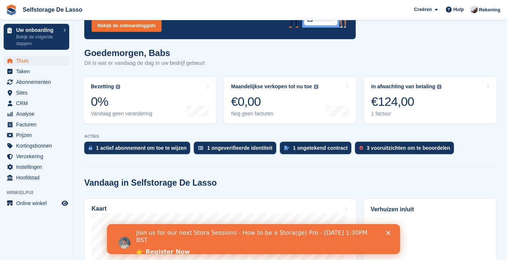
scroll to position [97, 0]
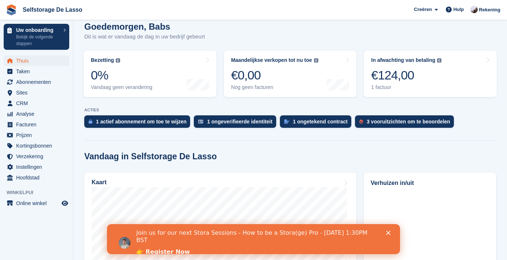
click at [388, 232] on polygon "Sluiten" at bounding box center [388, 233] width 4 height 4
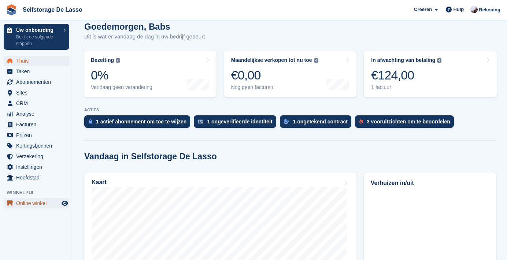
click at [24, 205] on span "Online winkel" at bounding box center [38, 203] width 44 height 10
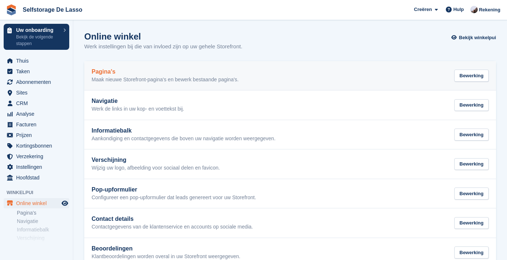
click at [157, 68] on link "Pagina's Maak nieuwe Storefront-pagina's en bewerk bestaande pagina's. Bewerking" at bounding box center [290, 75] width 412 height 29
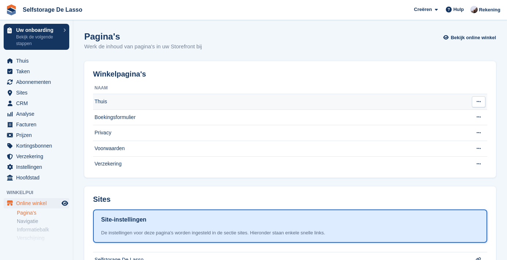
click at [164, 105] on td "Thuis" at bounding box center [280, 102] width 374 height 16
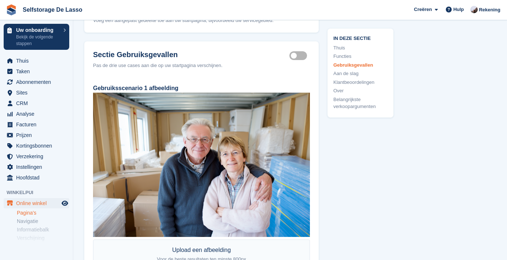
scroll to position [750, 0]
click at [297, 56] on label "Use cases section active" at bounding box center [299, 55] width 21 height 1
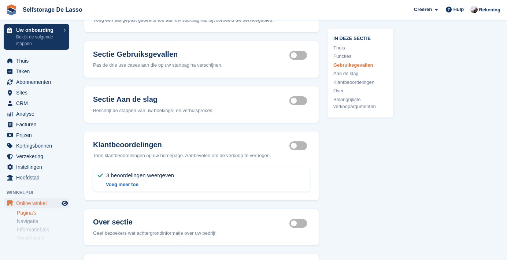
click at [299, 55] on label "Use cases section active" at bounding box center [299, 55] width 21 height 1
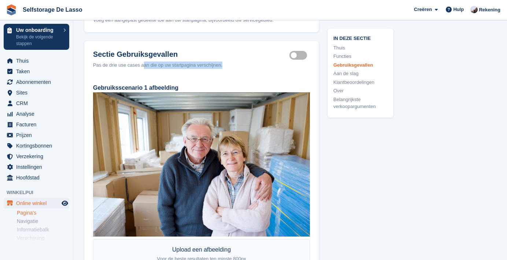
drag, startPoint x: 149, startPoint y: 64, endPoint x: 222, endPoint y: 75, distance: 73.3
click at [209, 73] on header "Sectie Gebruiksgevallen Use cases section active Pas de drie use cases aan die …" at bounding box center [201, 59] width 234 height 37
click at [222, 75] on header "Sectie Gebruiksgevallen Use cases section active Pas de drie use cases aan die …" at bounding box center [201, 59] width 234 height 37
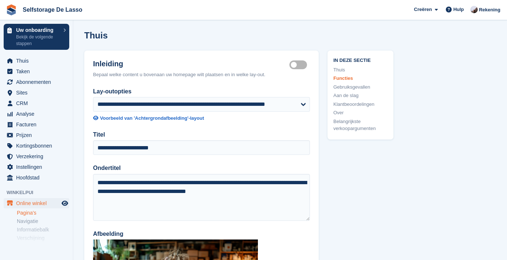
scroll to position [0, 0]
